Goal: Information Seeking & Learning: Check status

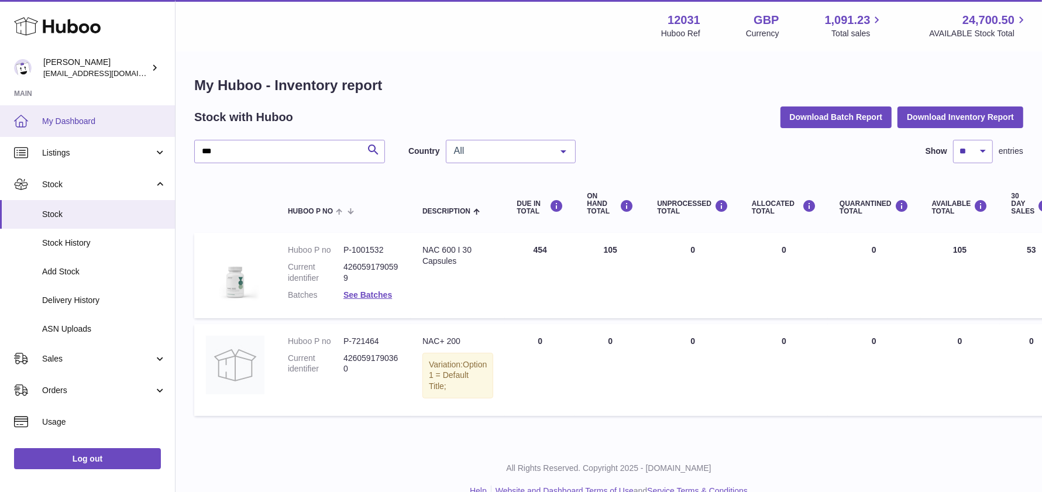
click at [75, 132] on div "Huboo [PERSON_NAME] [EMAIL_ADDRESS][DOMAIN_NAME] Main My Dashboard Listings Not…" at bounding box center [521, 257] width 1042 height 514
type input "*****"
click at [85, 120] on span "My Dashboard" at bounding box center [104, 121] width 124 height 11
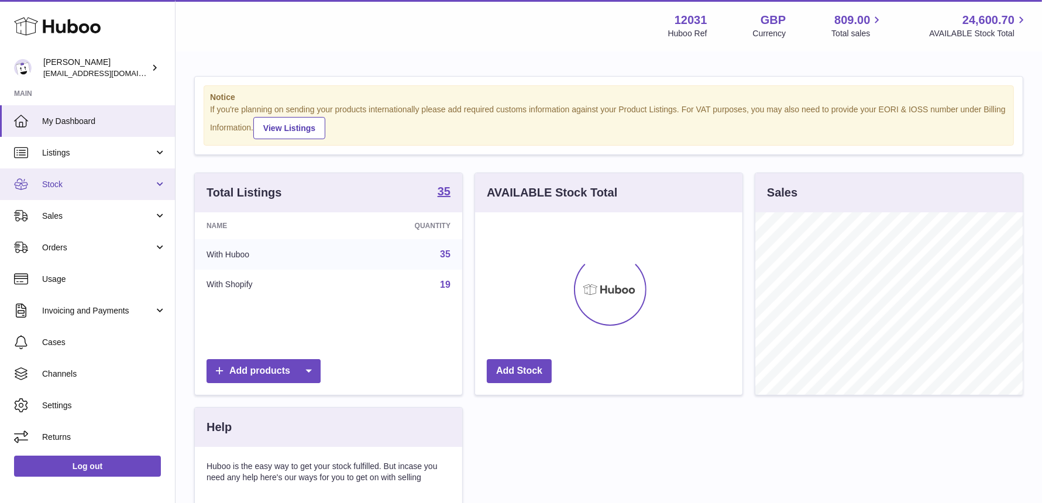
scroll to position [182, 267]
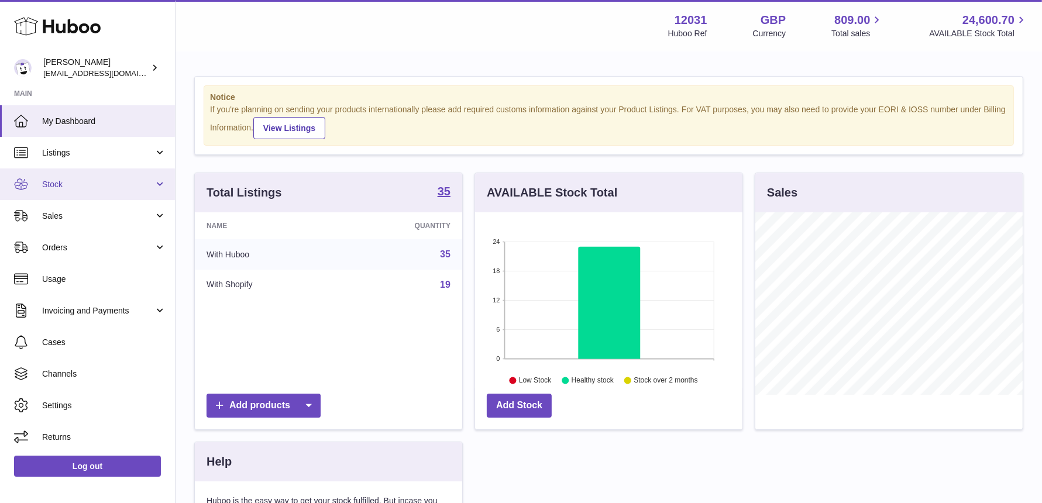
click at [88, 193] on link "Stock" at bounding box center [87, 185] width 175 height 32
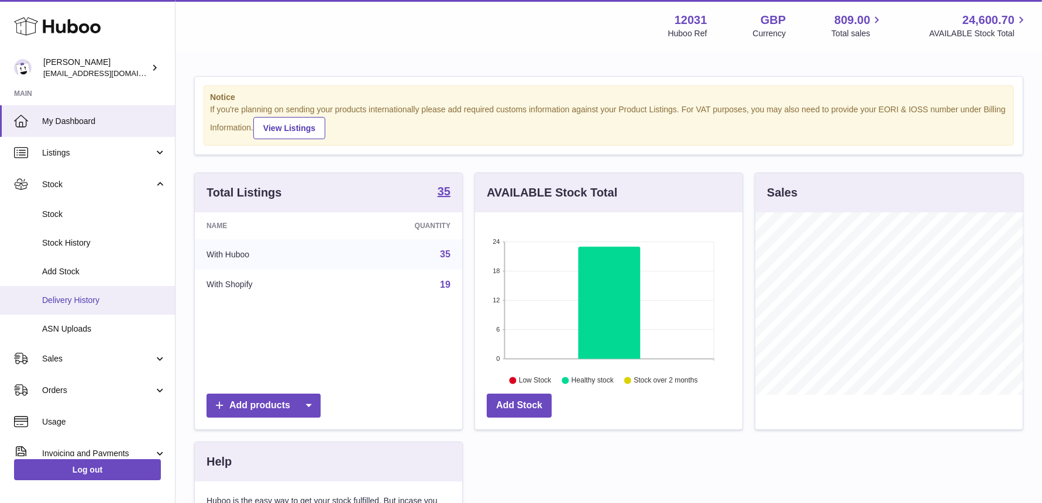
click at [108, 300] on span "Delivery History" at bounding box center [104, 300] width 124 height 11
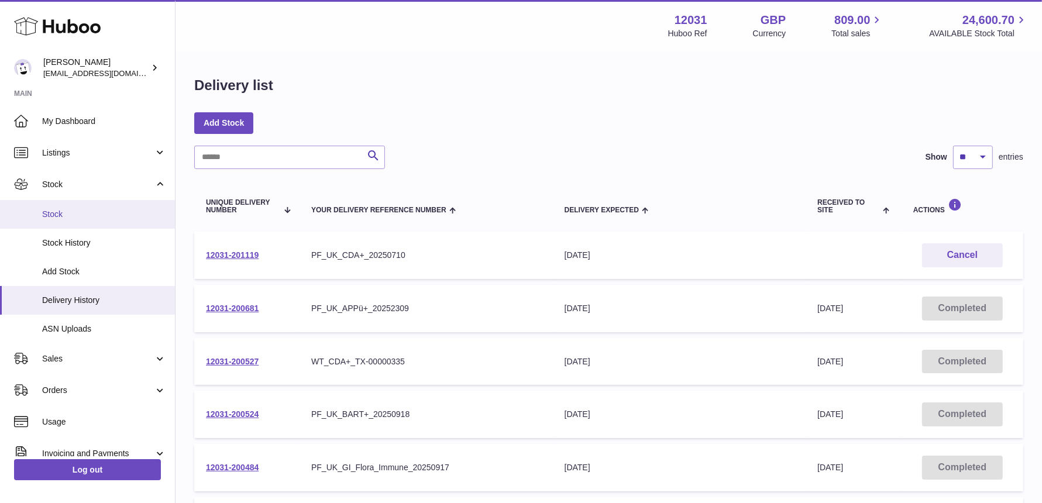
click at [61, 218] on span "Stock" at bounding box center [104, 214] width 124 height 11
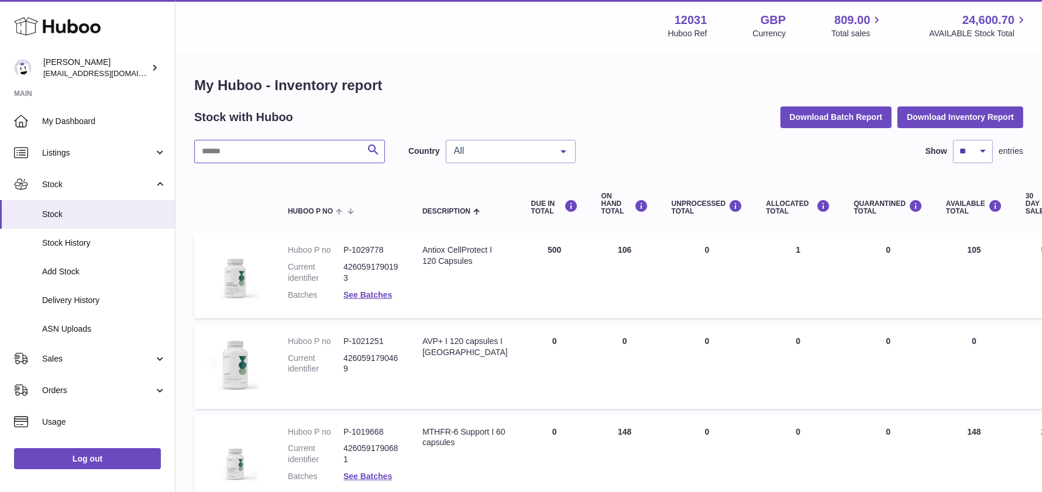
click at [222, 153] on input "text" at bounding box center [289, 151] width 191 height 23
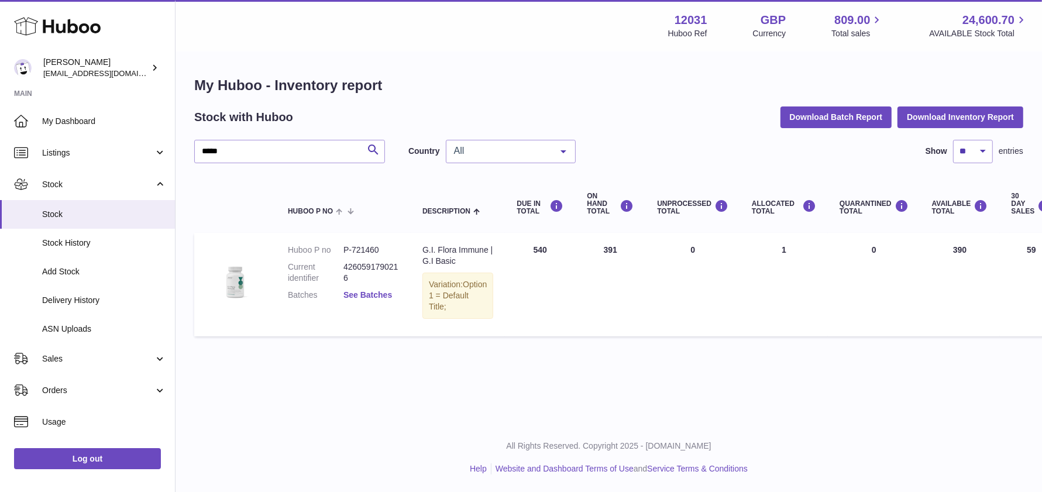
click at [389, 294] on link "See Batches" at bounding box center [368, 294] width 49 height 9
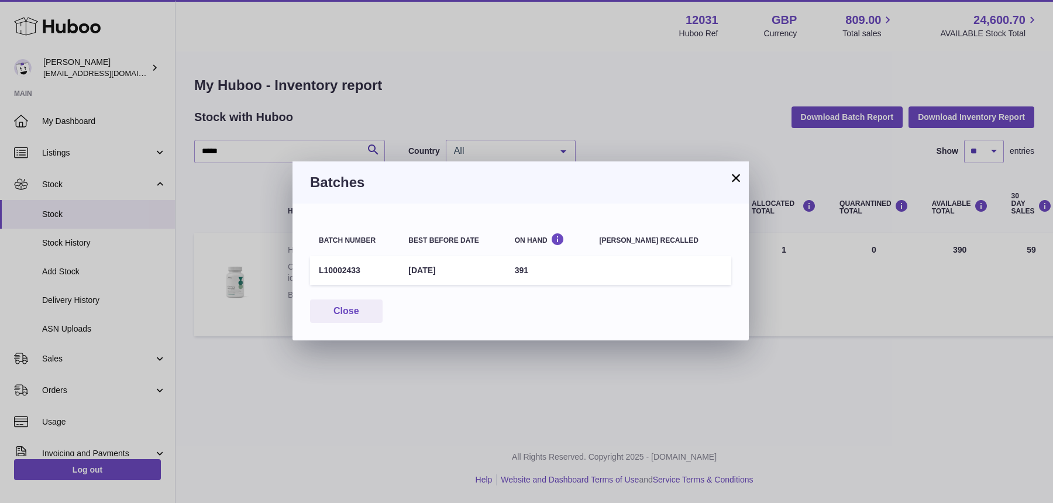
click at [739, 183] on button "×" at bounding box center [736, 178] width 14 height 14
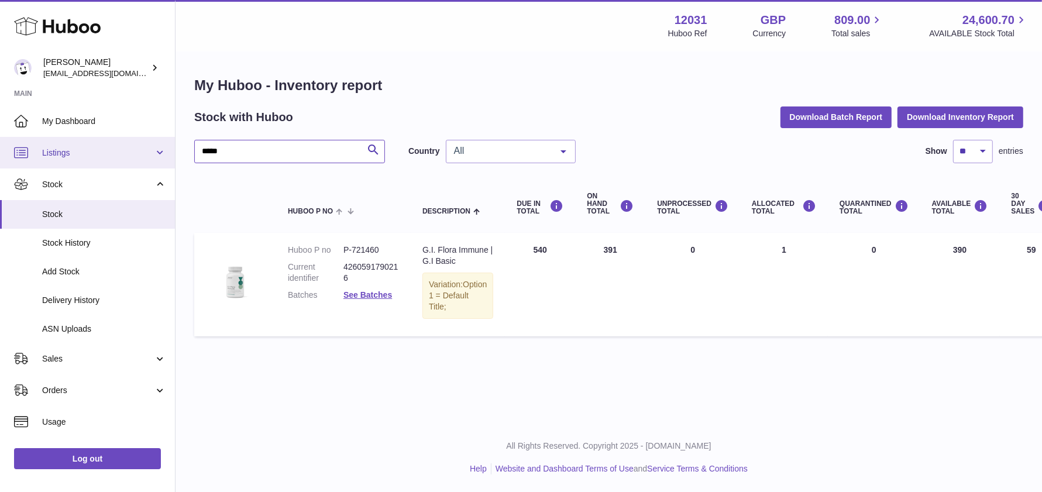
drag, startPoint x: 264, startPoint y: 162, endPoint x: 134, endPoint y: 146, distance: 130.9
click at [134, 146] on div "Huboo Fritzi Nicolaus admin@makewellforyou.com Main My Dashboard Listings Not w…" at bounding box center [521, 246] width 1042 height 492
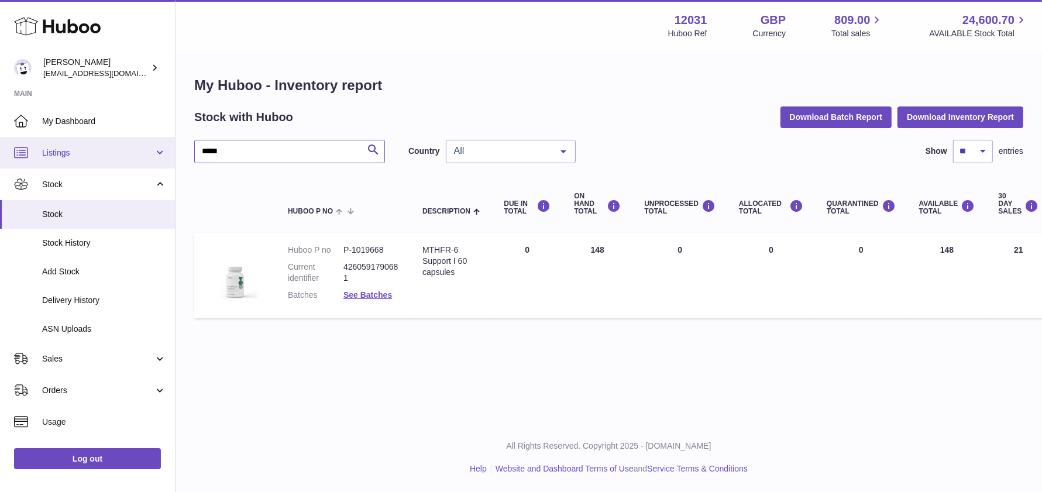
drag, startPoint x: 250, startPoint y: 157, endPoint x: 75, endPoint y: 138, distance: 175.5
click at [75, 138] on div "Huboo Fritzi Nicolaus admin@makewellforyou.com Main My Dashboard Listings Not w…" at bounding box center [521, 246] width 1042 height 492
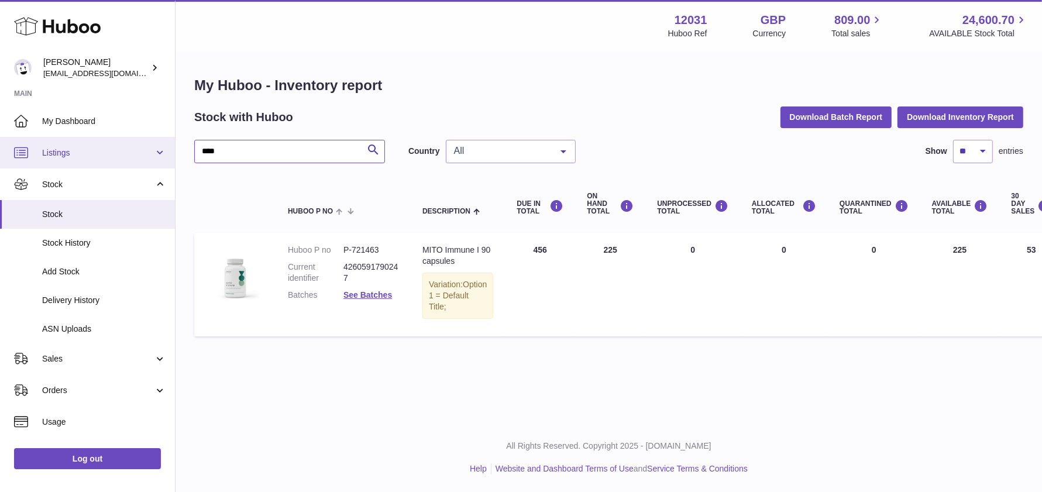
drag, startPoint x: 228, startPoint y: 153, endPoint x: 117, endPoint y: 147, distance: 110.8
click at [117, 147] on div "Huboo Fritzi Nicolaus admin@makewellforyou.com Main My Dashboard Listings Not w…" at bounding box center [521, 246] width 1042 height 492
drag, startPoint x: 257, startPoint y: 150, endPoint x: 84, endPoint y: 149, distance: 173.2
click at [84, 149] on div "Huboo Fritzi Nicolaus admin@makewellforyou.com Main My Dashboard Listings Not w…" at bounding box center [521, 246] width 1042 height 492
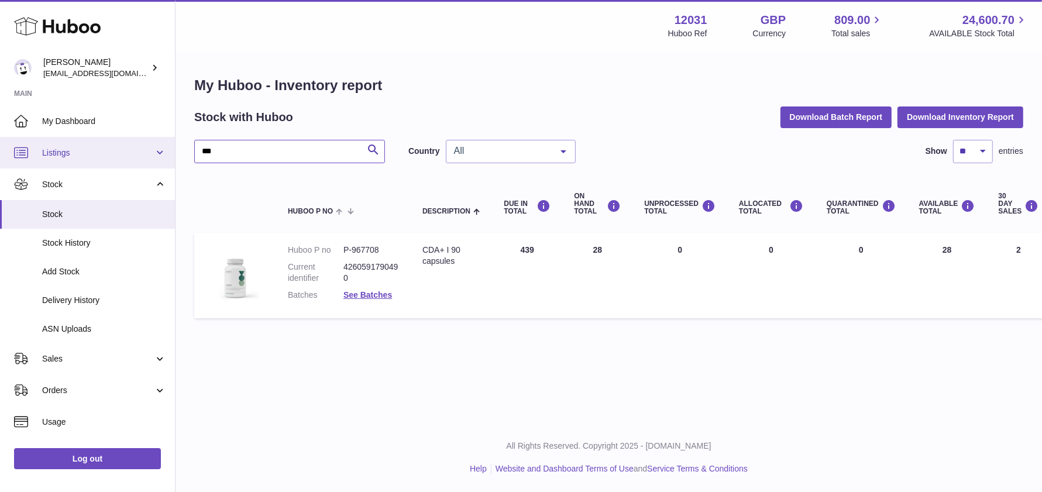
drag, startPoint x: 259, startPoint y: 151, endPoint x: 92, endPoint y: 142, distance: 167.6
click at [94, 143] on div "Huboo Fritzi Nicolaus admin@makewellforyou.com Main My Dashboard Listings Not w…" at bounding box center [521, 246] width 1042 height 492
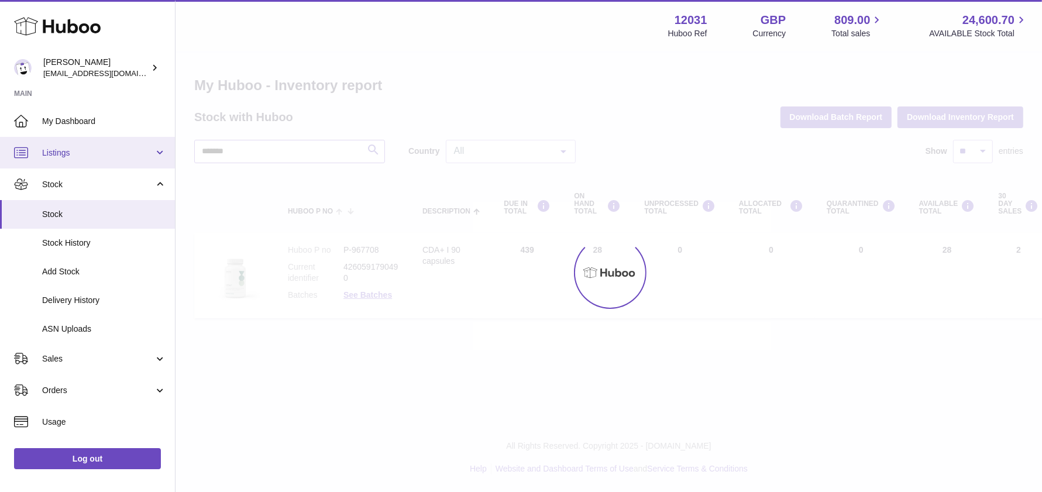
type input "*******"
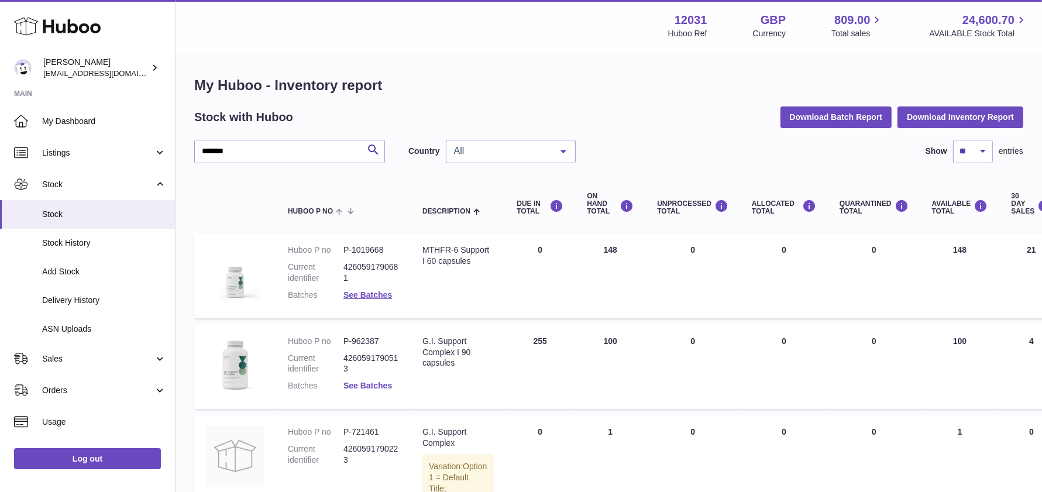
click at [373, 384] on link "See Batches" at bounding box center [368, 385] width 49 height 9
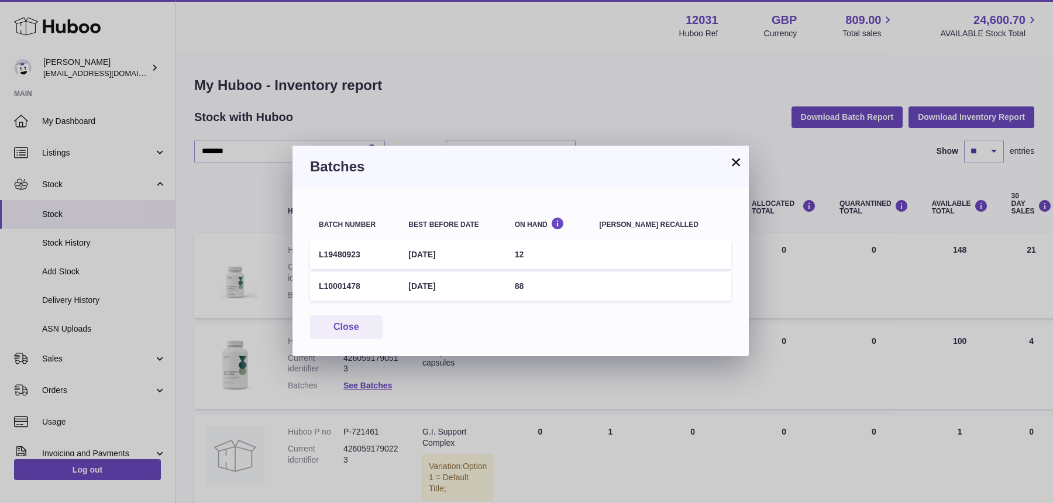
click at [733, 163] on button "×" at bounding box center [736, 162] width 14 height 14
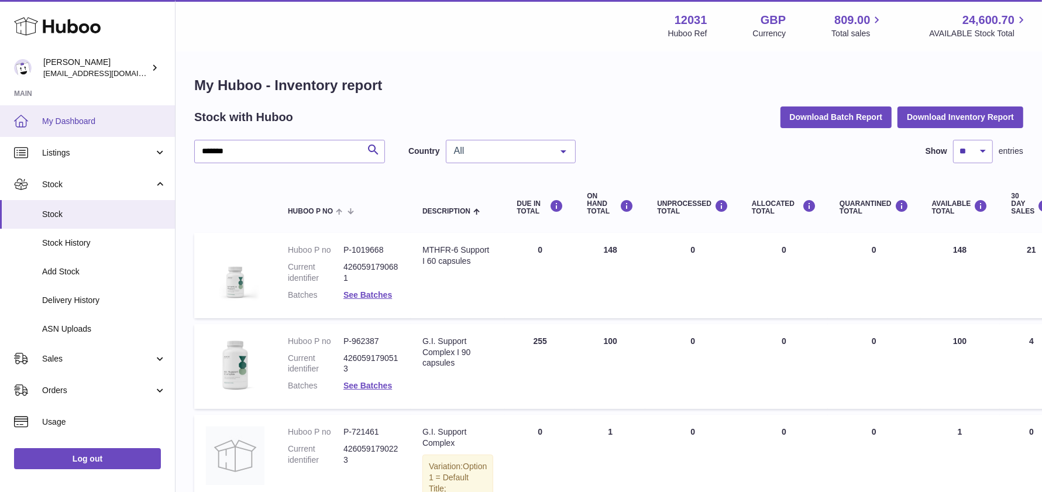
click at [138, 121] on span "My Dashboard" at bounding box center [104, 121] width 124 height 11
